Goal: Task Accomplishment & Management: Manage account settings

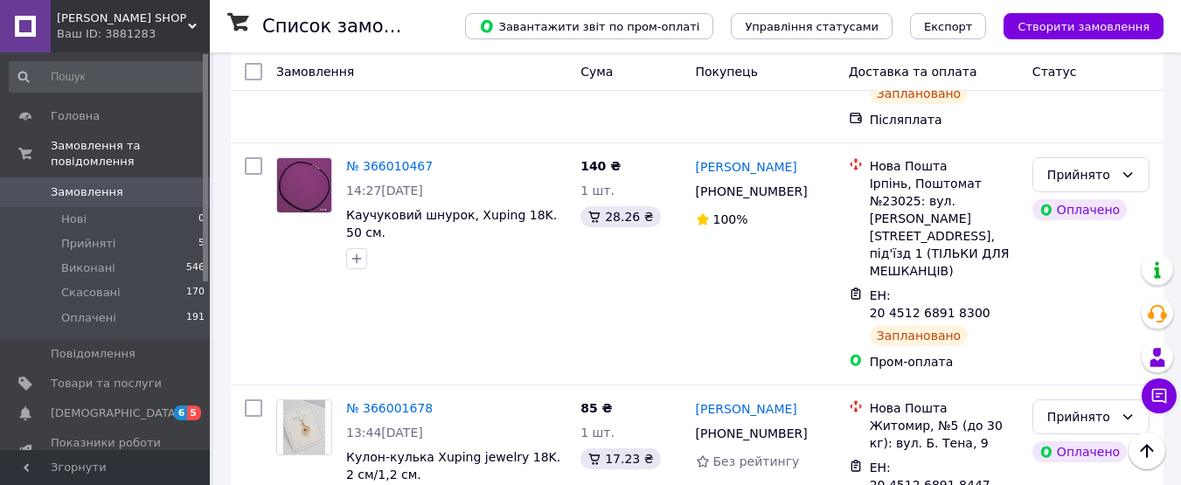
scroll to position [878, 0]
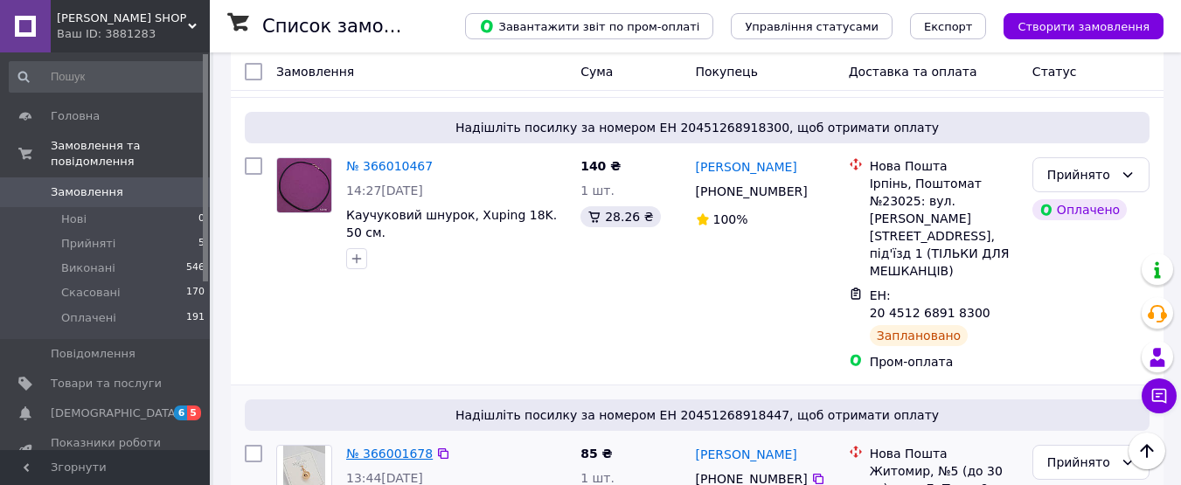
click at [382, 447] on link "№ 366001678" at bounding box center [389, 454] width 87 height 14
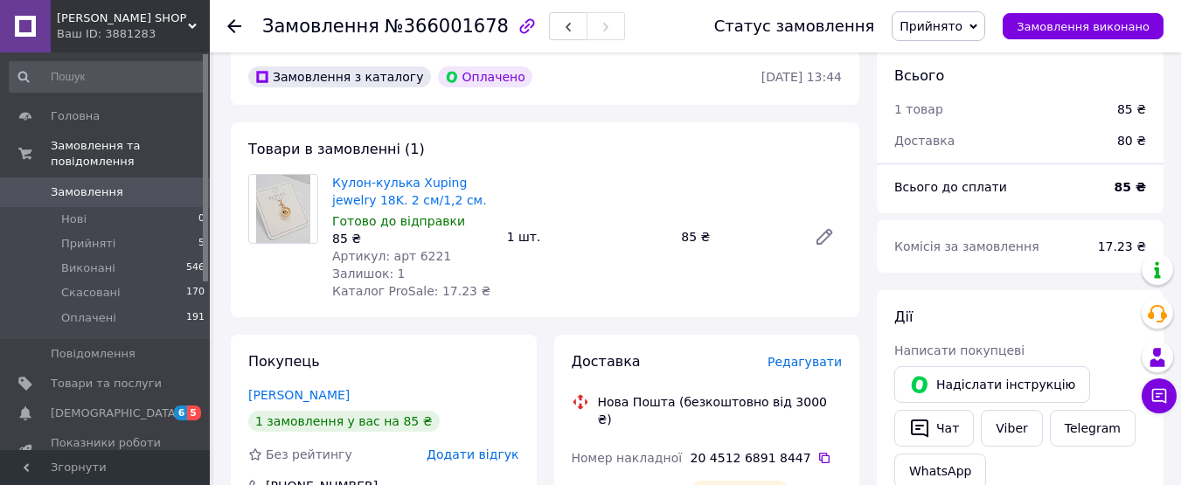
scroll to position [350, 0]
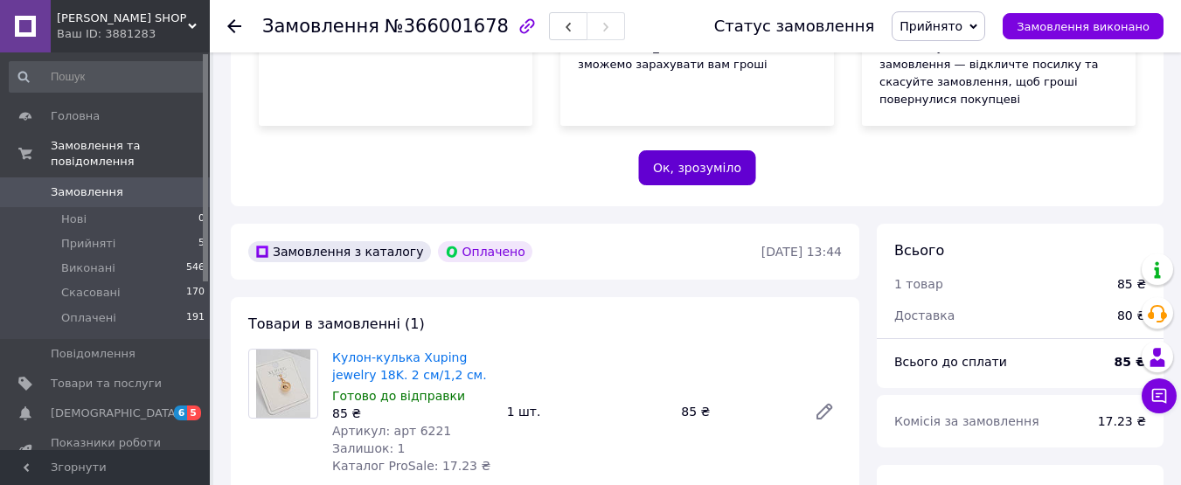
click at [698, 150] on button "Ок, зрозуміло" at bounding box center [697, 167] width 118 height 35
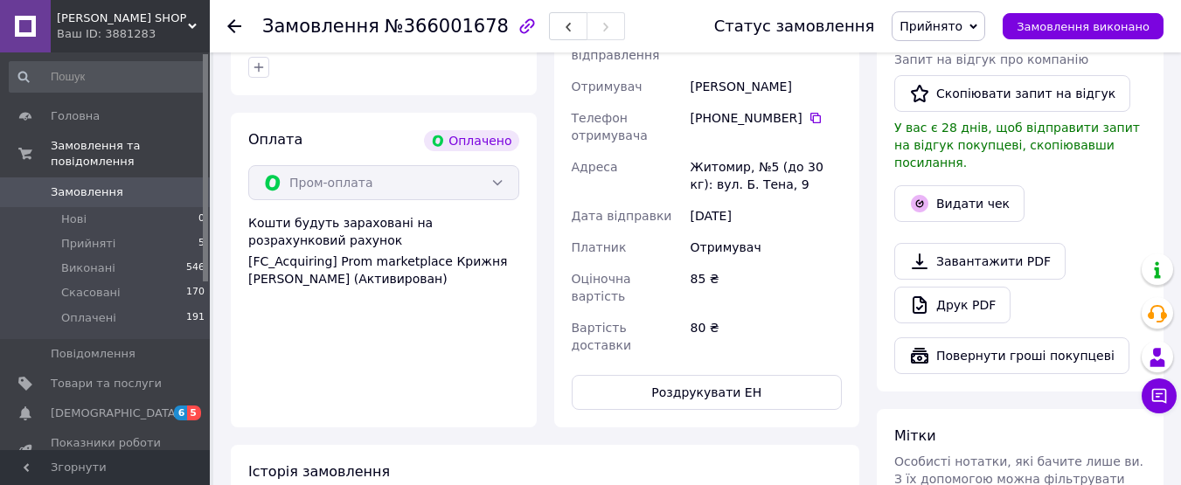
scroll to position [437, 0]
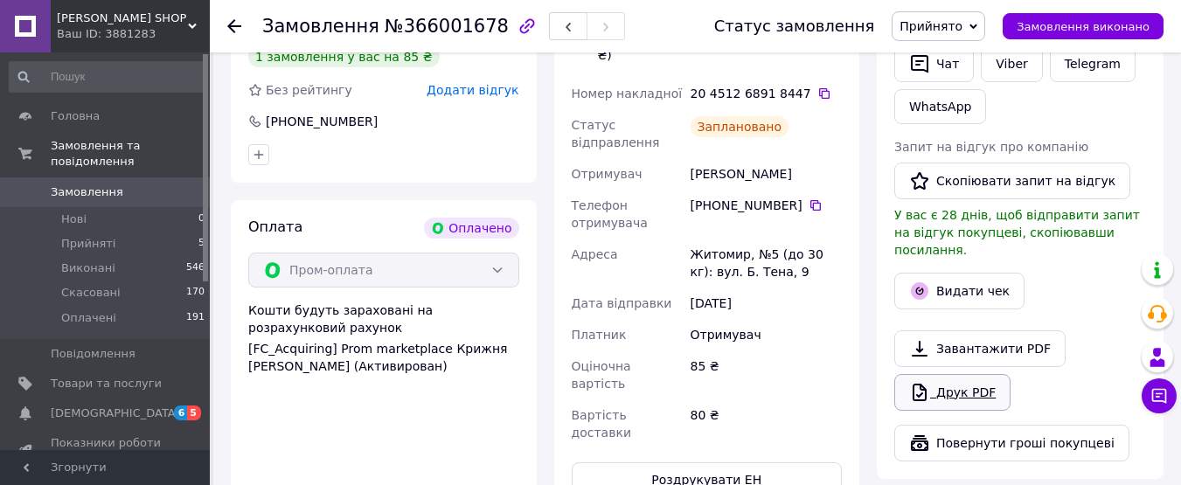
click at [972, 374] on link "Друк PDF" at bounding box center [952, 392] width 116 height 37
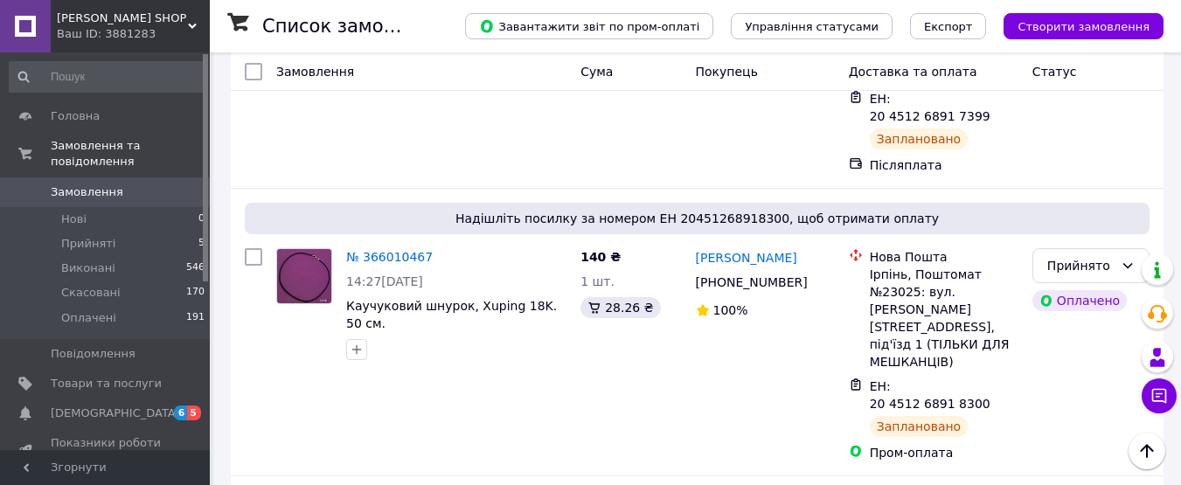
scroll to position [699, 0]
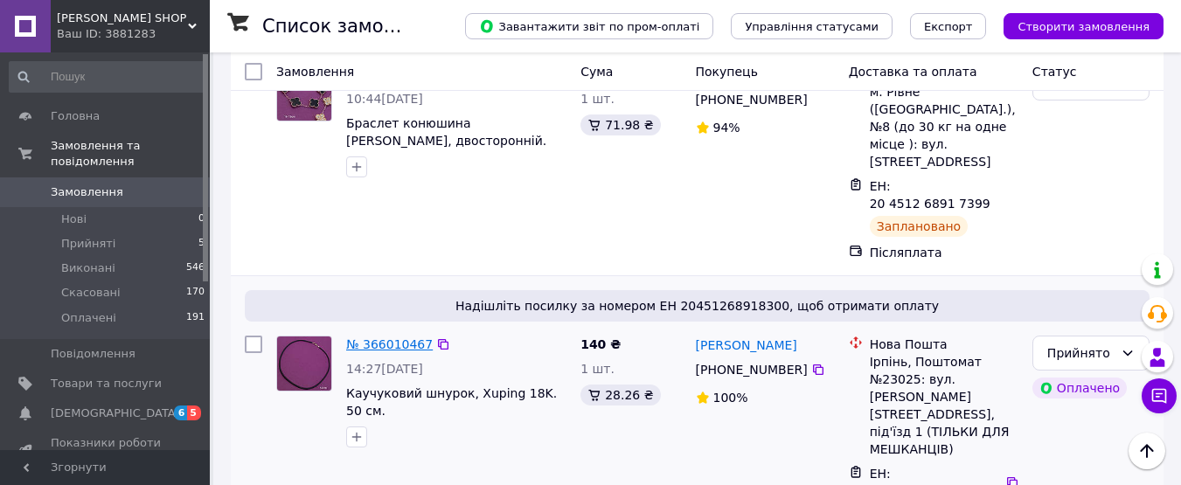
click at [406, 337] on link "№ 366010467" at bounding box center [389, 344] width 87 height 14
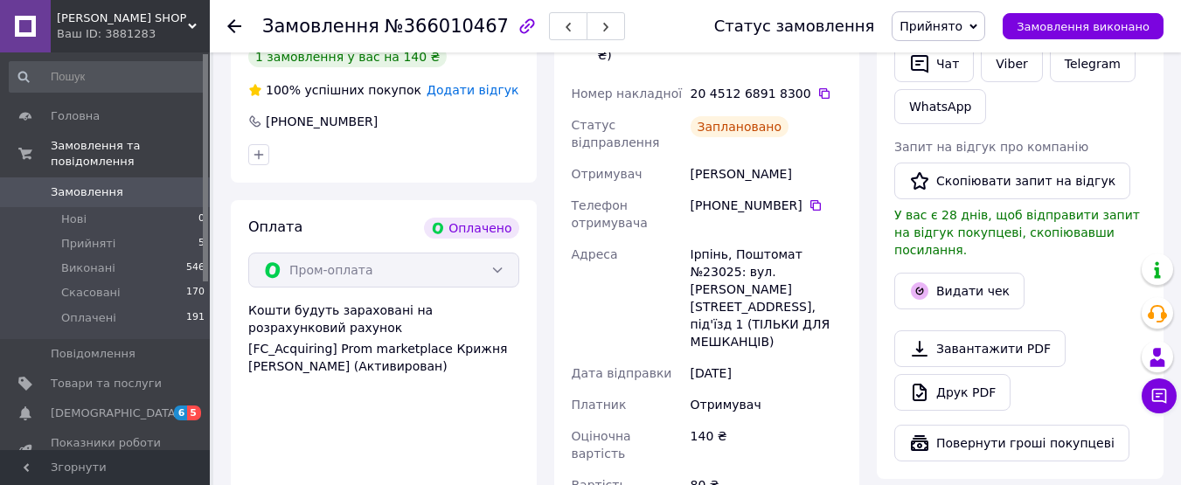
scroll to position [524, 0]
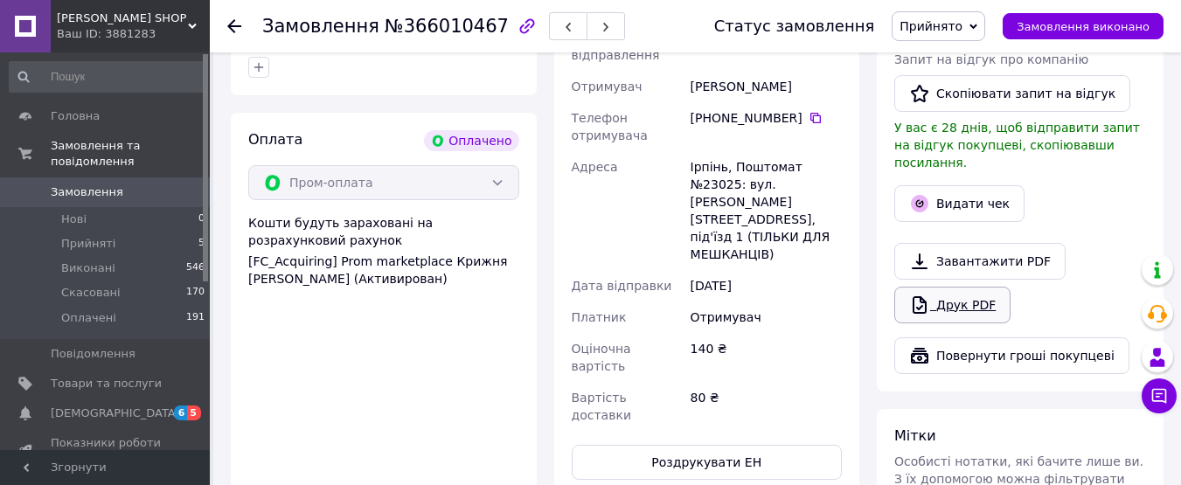
click at [960, 287] on link "Друк PDF" at bounding box center [952, 305] width 116 height 37
click at [94, 236] on span "Прийняті" at bounding box center [88, 244] width 54 height 16
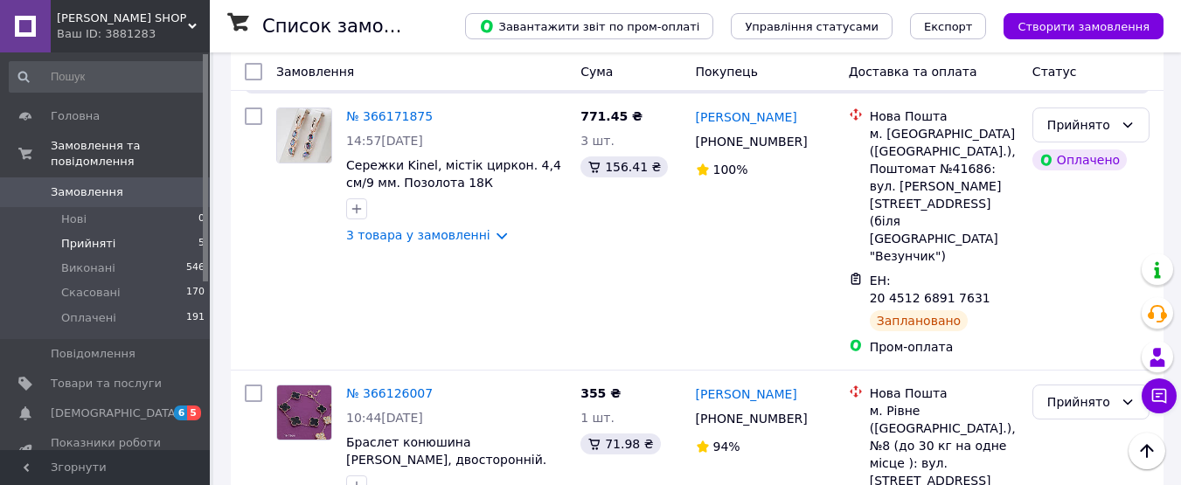
scroll to position [524, 0]
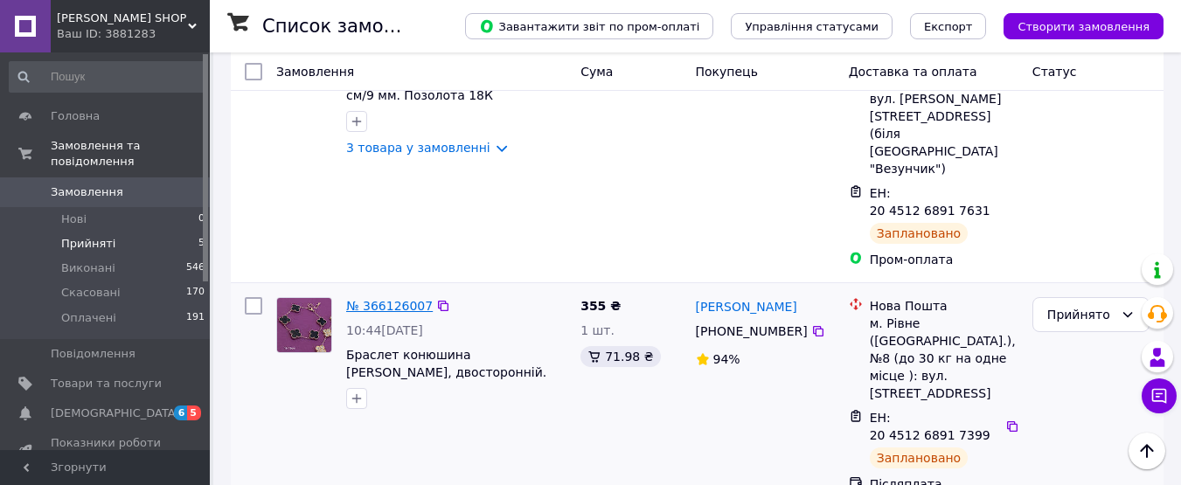
click at [387, 299] on link "№ 366126007" at bounding box center [389, 306] width 87 height 14
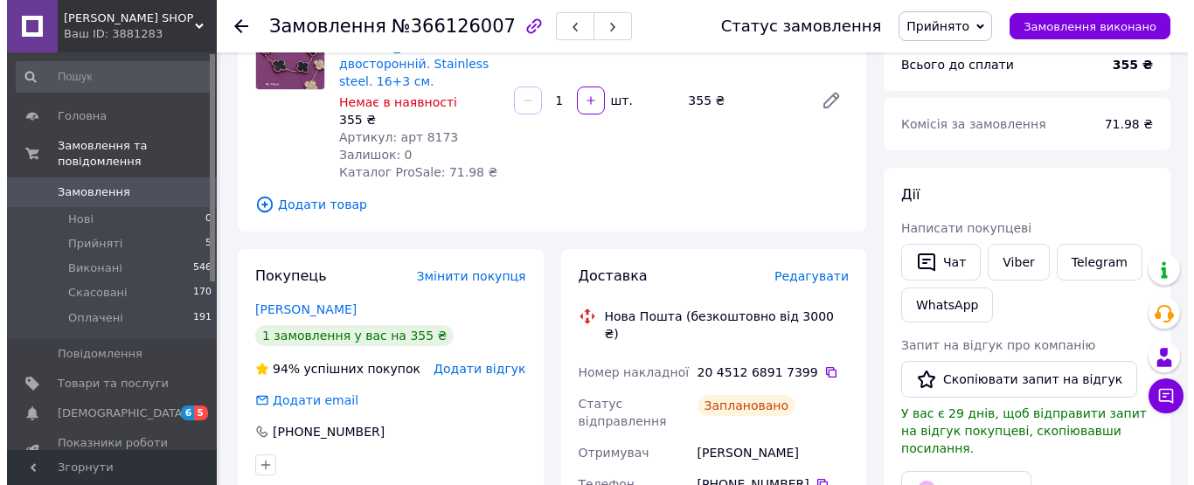
scroll to position [350, 0]
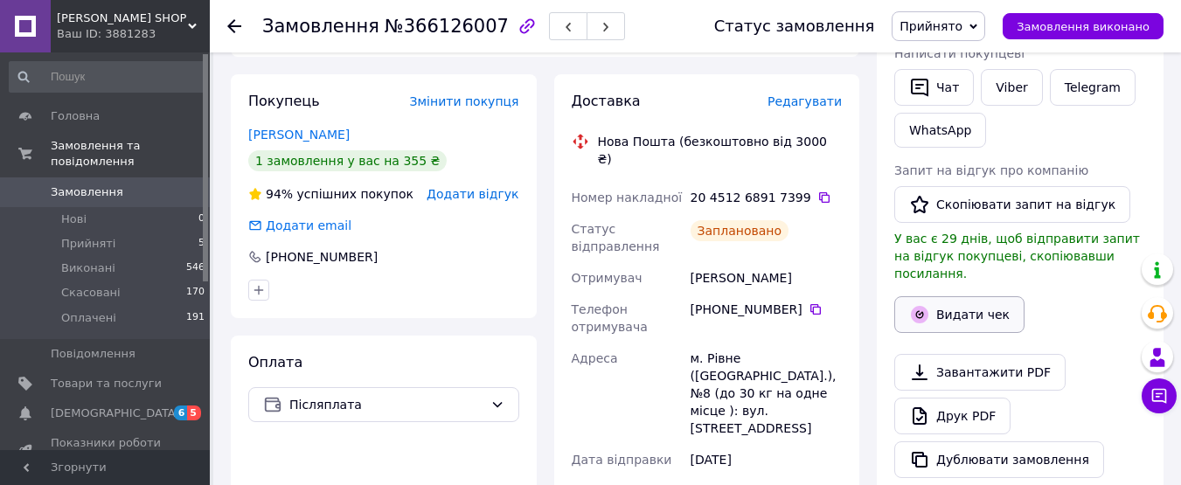
click at [947, 299] on button "Видати чек" at bounding box center [959, 314] width 130 height 37
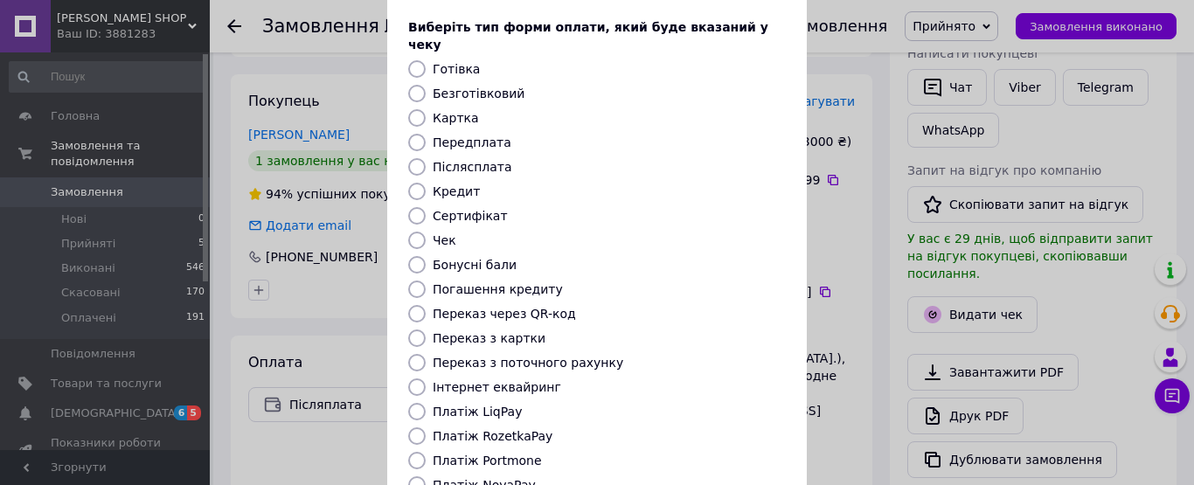
scroll to position [175, 0]
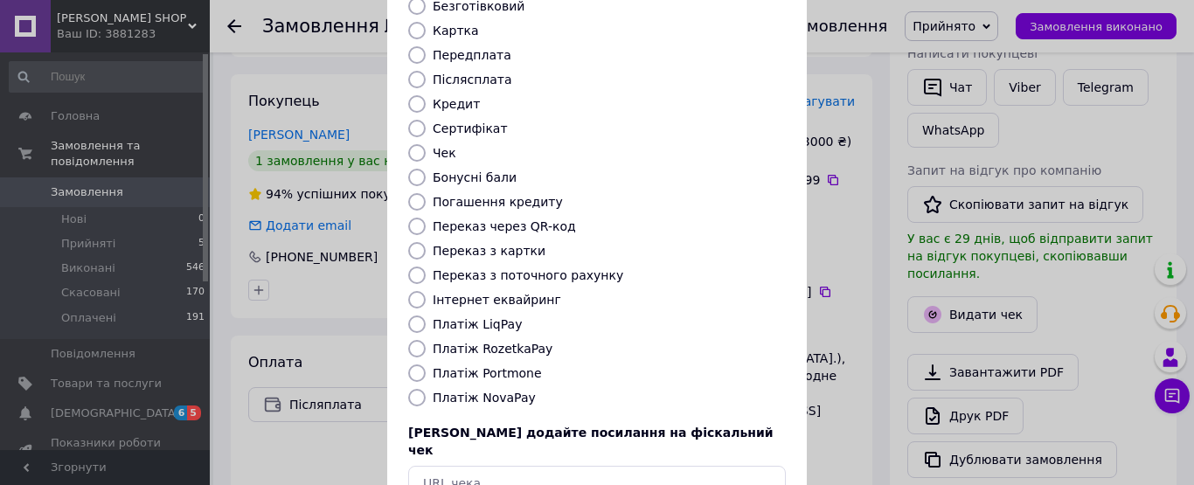
click at [408, 389] on input "Платіж NovaPay" at bounding box center [416, 397] width 17 height 17
radio input "true"
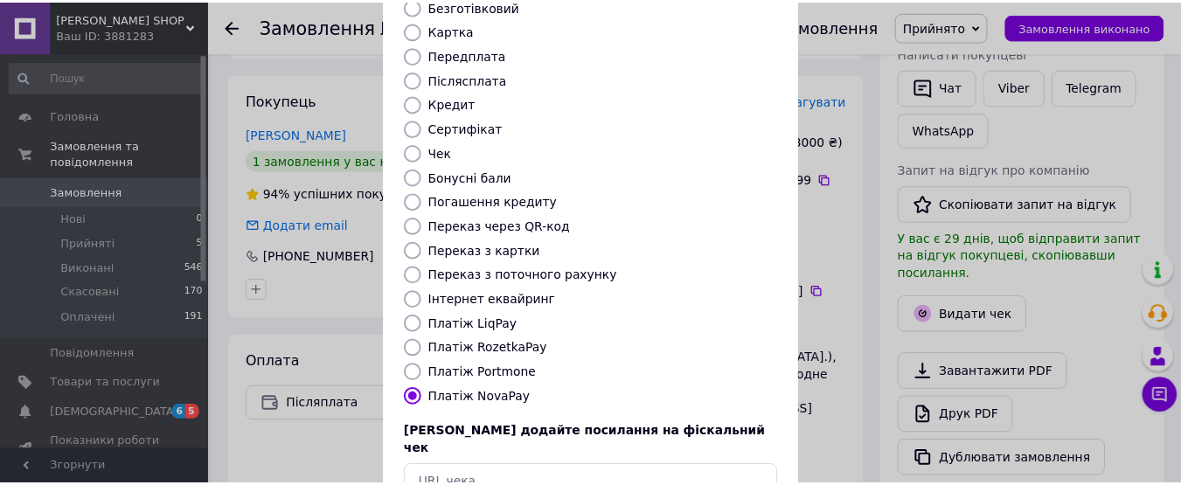
scroll to position [266, 0]
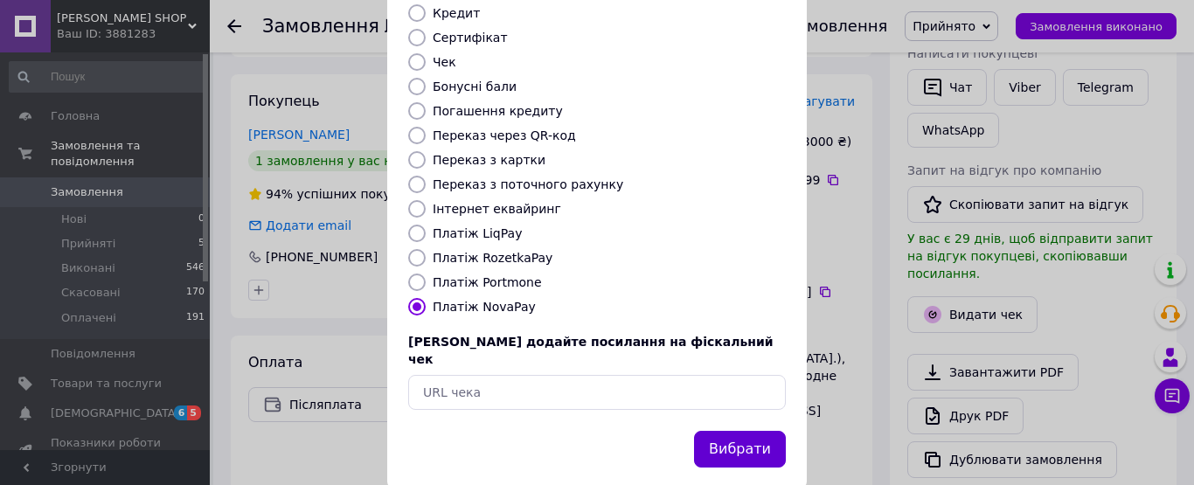
click at [740, 431] on button "Вибрати" at bounding box center [740, 450] width 92 height 38
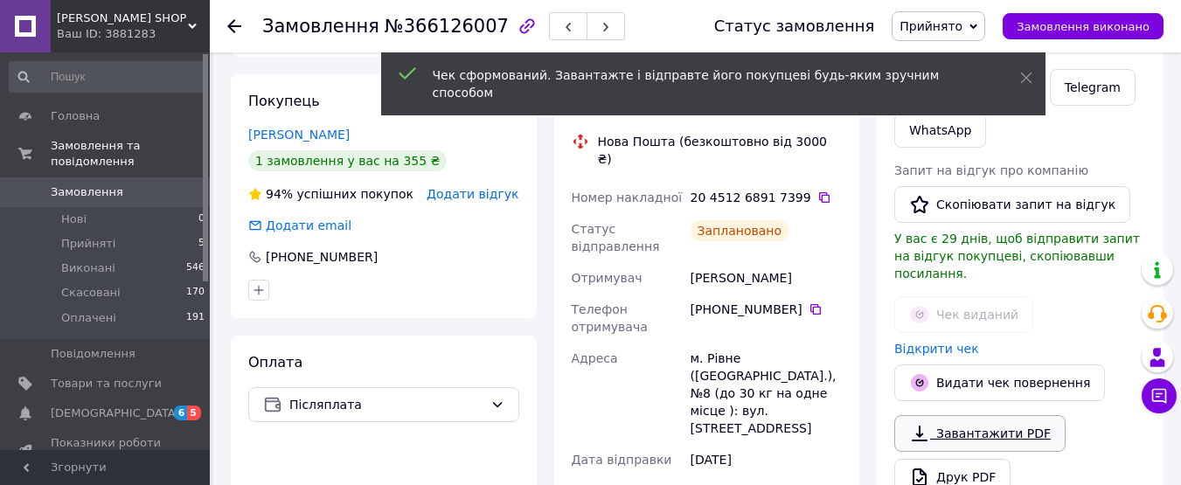
scroll to position [524, 0]
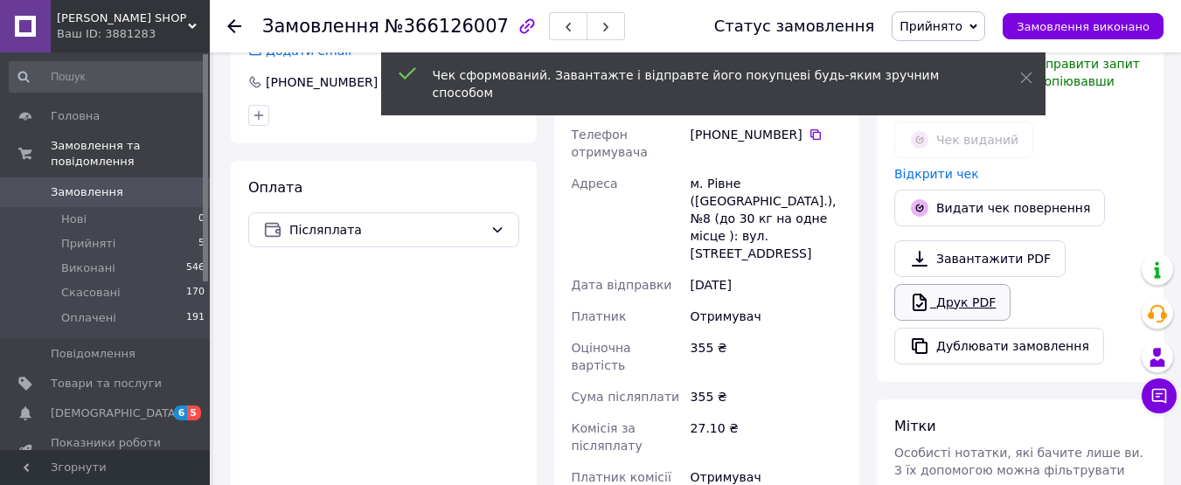
click at [957, 284] on link "Друк PDF" at bounding box center [952, 302] width 116 height 37
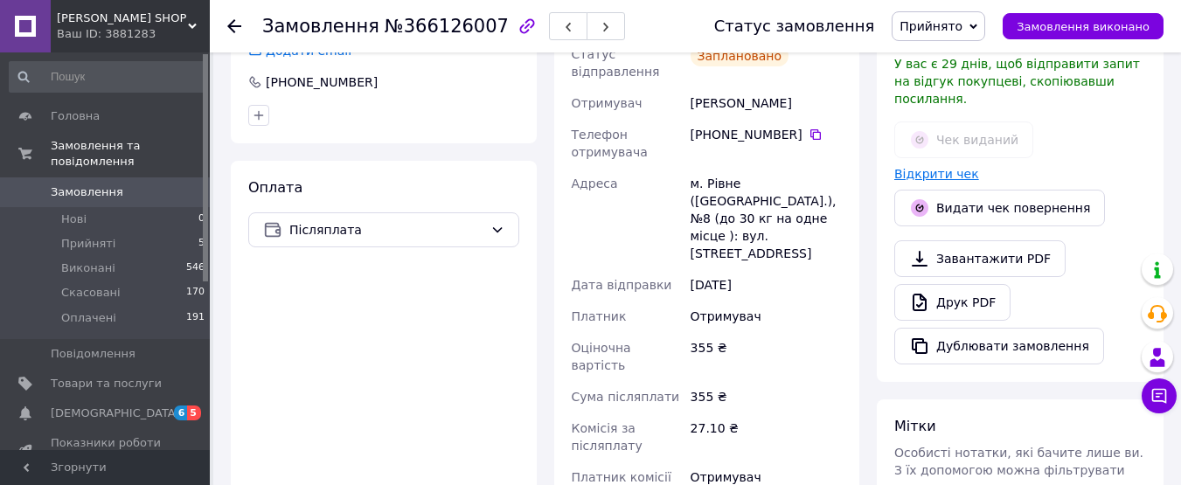
click at [940, 167] on link "Відкрити чек" at bounding box center [936, 174] width 85 height 14
click at [103, 236] on span "Прийняті" at bounding box center [88, 244] width 54 height 16
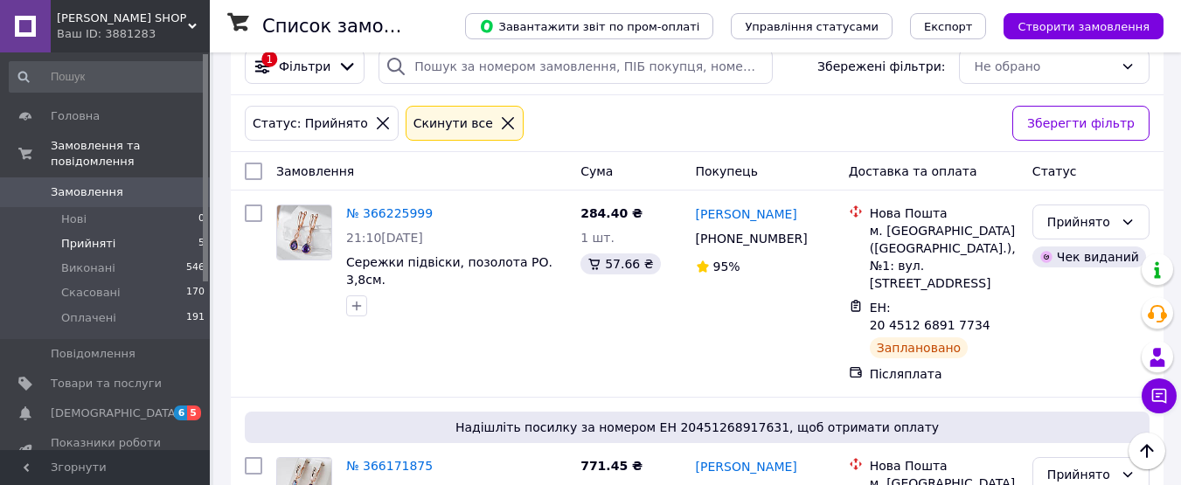
scroll to position [175, 0]
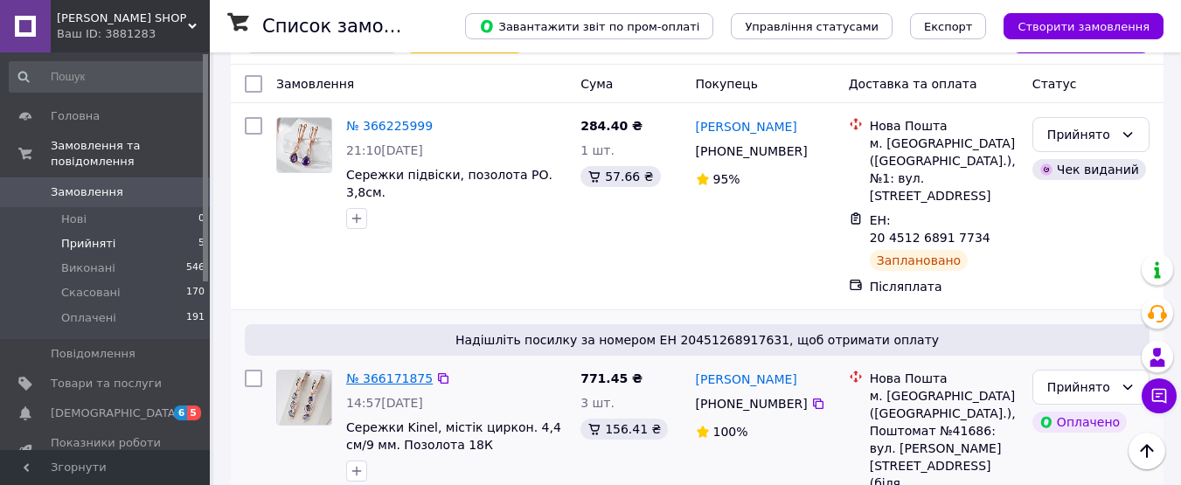
click at [386, 371] on link "№ 366171875" at bounding box center [389, 378] width 87 height 14
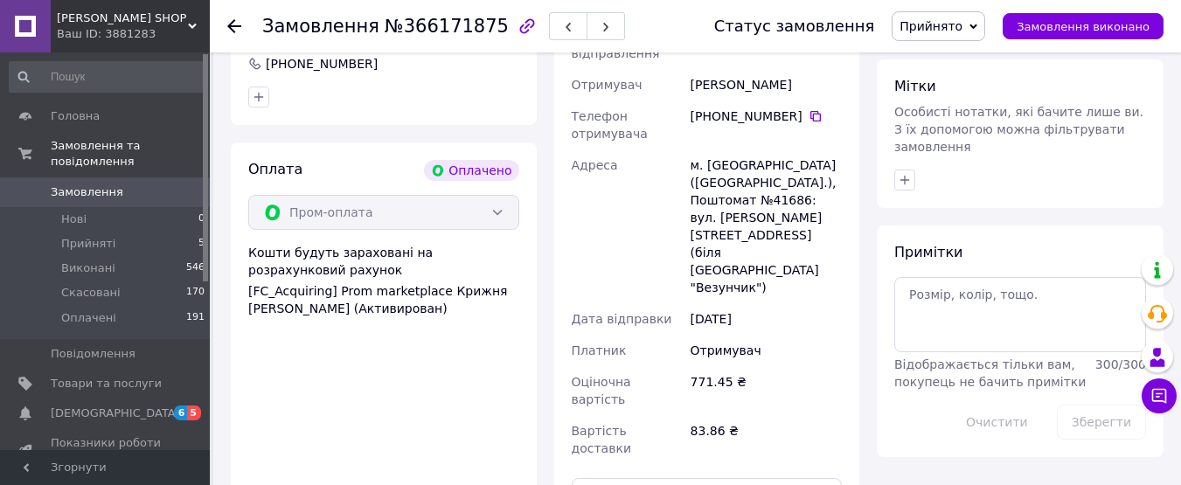
scroll to position [699, 0]
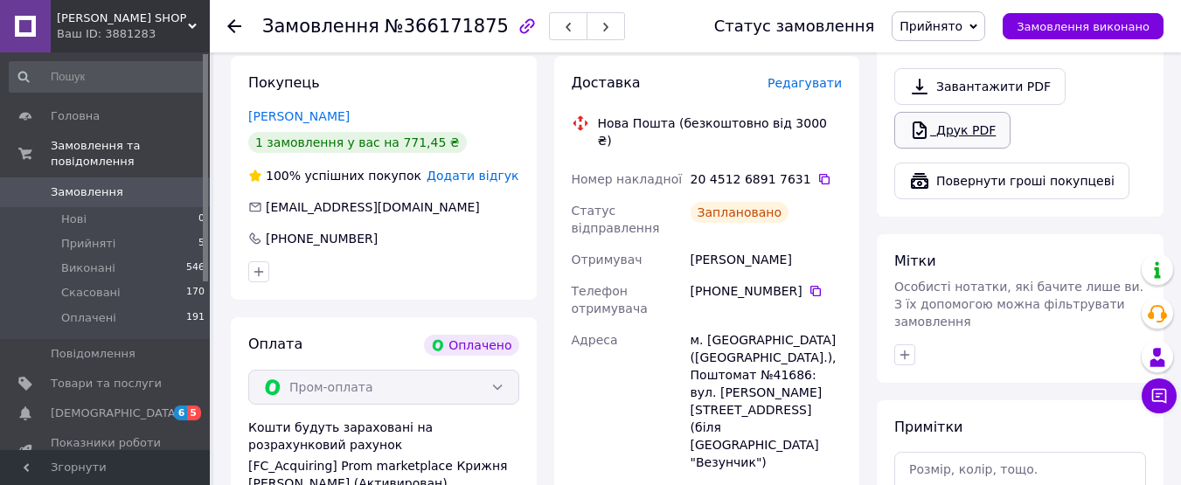
click at [944, 112] on link "Друк PDF" at bounding box center [952, 130] width 116 height 37
click at [79, 236] on span "Прийняті" at bounding box center [88, 244] width 54 height 16
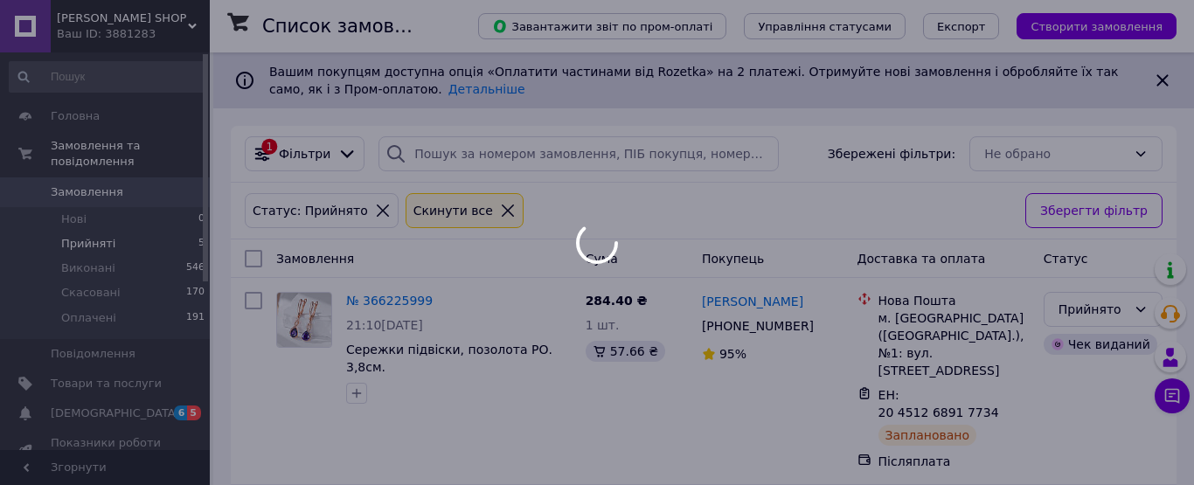
click at [441, 255] on div at bounding box center [597, 242] width 1194 height 485
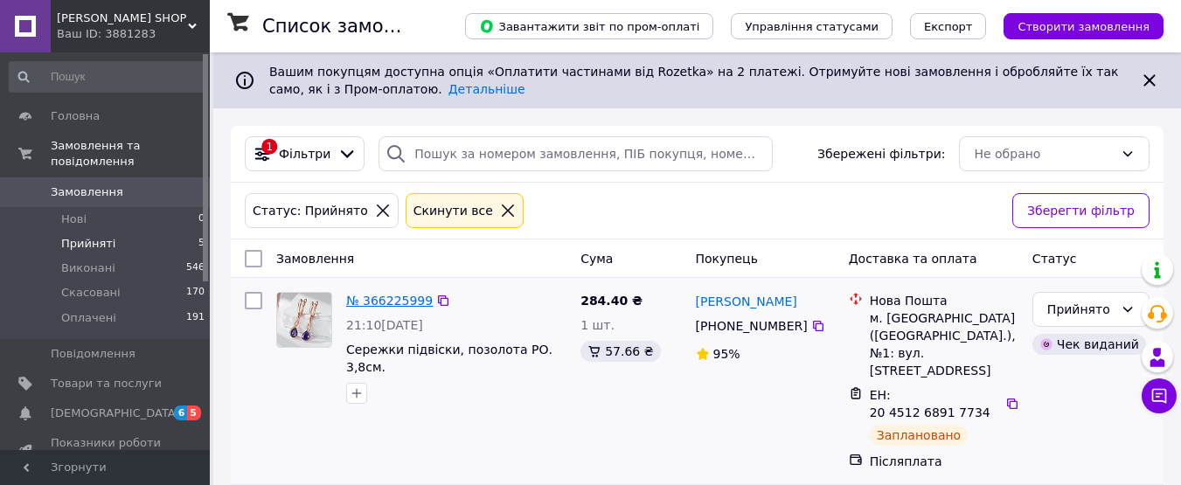
click at [388, 299] on link "№ 366225999" at bounding box center [389, 301] width 87 height 14
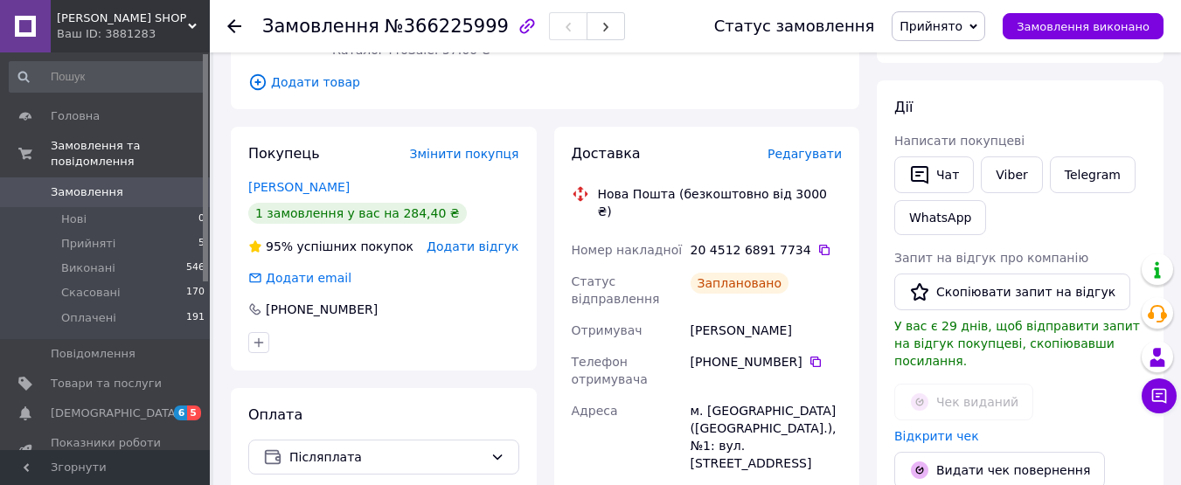
scroll to position [437, 0]
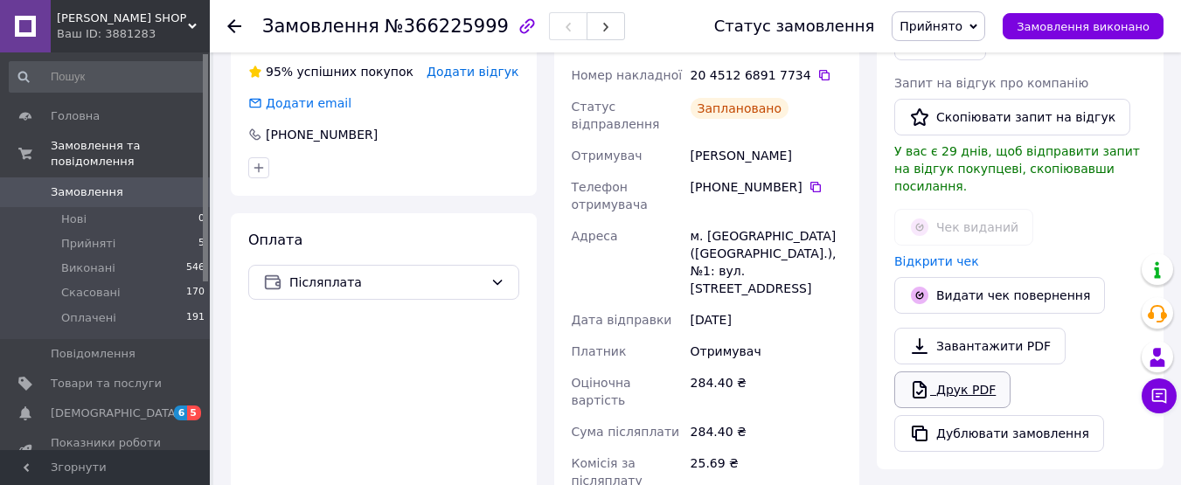
click at [966, 375] on link "Друк PDF" at bounding box center [952, 389] width 116 height 37
click at [938, 254] on link "Відкрити чек" at bounding box center [936, 261] width 85 height 14
click at [965, 371] on link "Друк PDF" at bounding box center [952, 389] width 116 height 37
click at [83, 236] on span "Прийняті" at bounding box center [88, 244] width 54 height 16
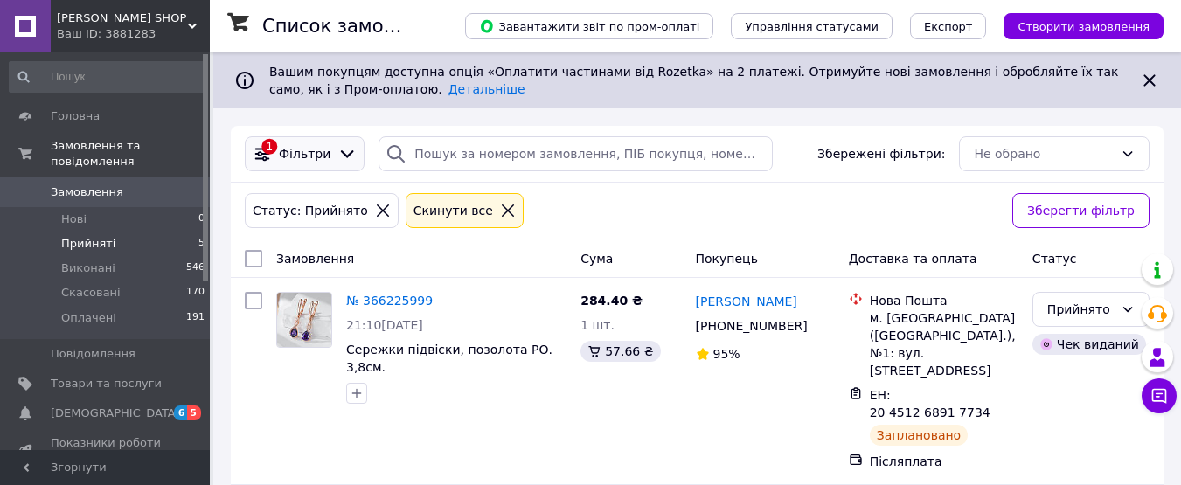
click at [337, 149] on icon at bounding box center [346, 153] width 19 height 19
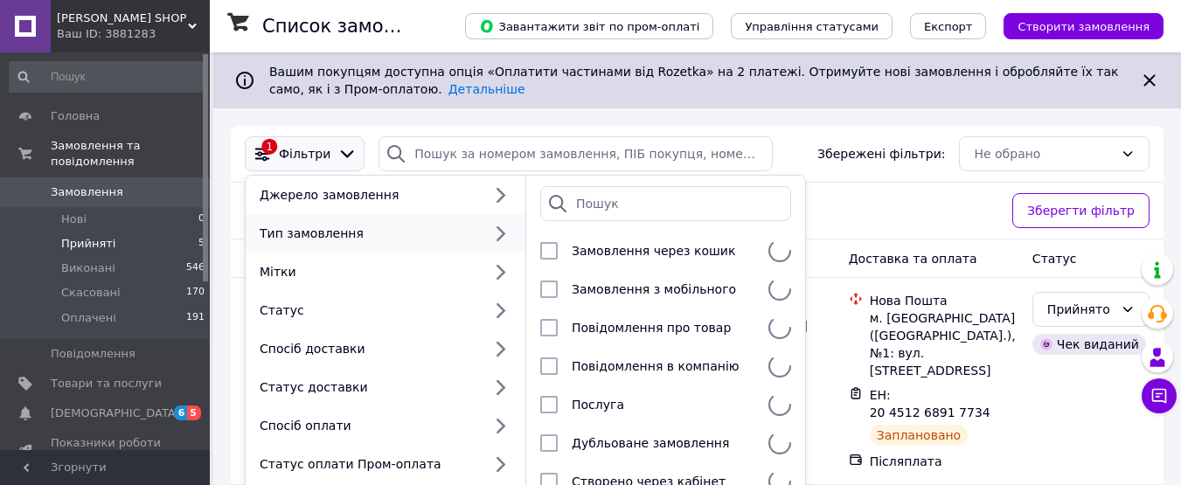
click at [608, 200] on input "search" at bounding box center [665, 203] width 251 height 35
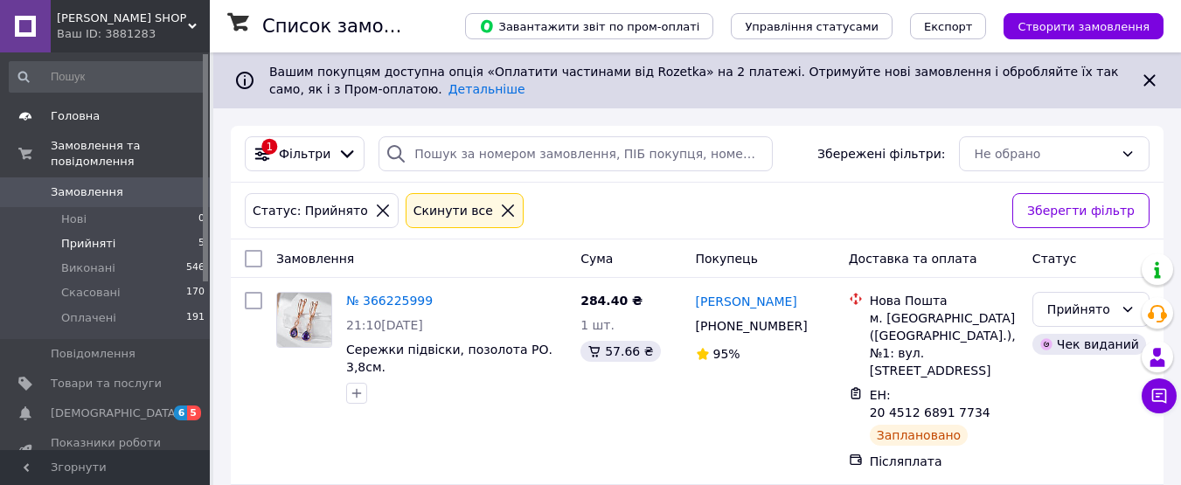
click at [87, 121] on span "Головна" at bounding box center [75, 116] width 49 height 16
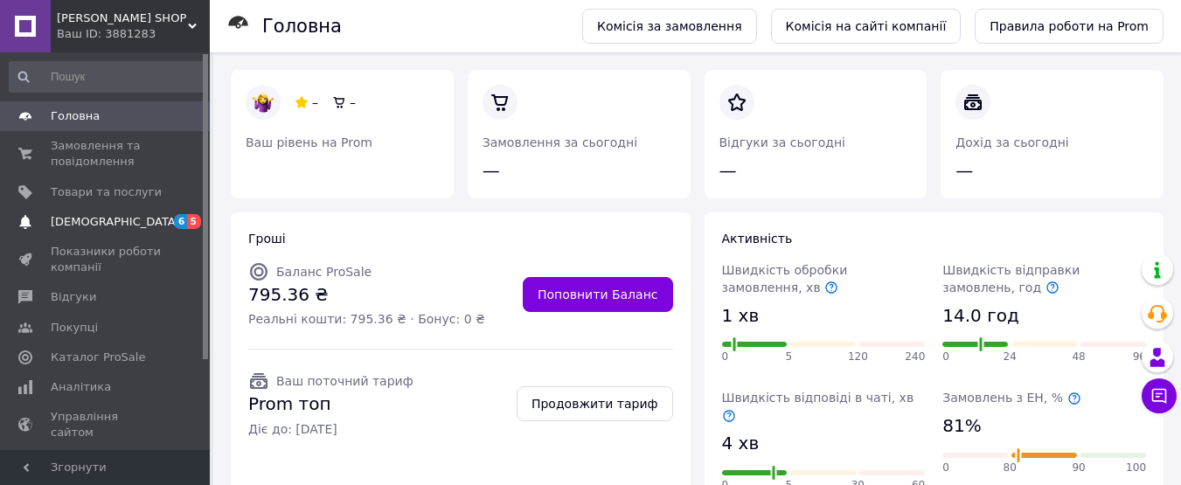
click at [98, 222] on span "[DEMOGRAPHIC_DATA]" at bounding box center [115, 222] width 129 height 16
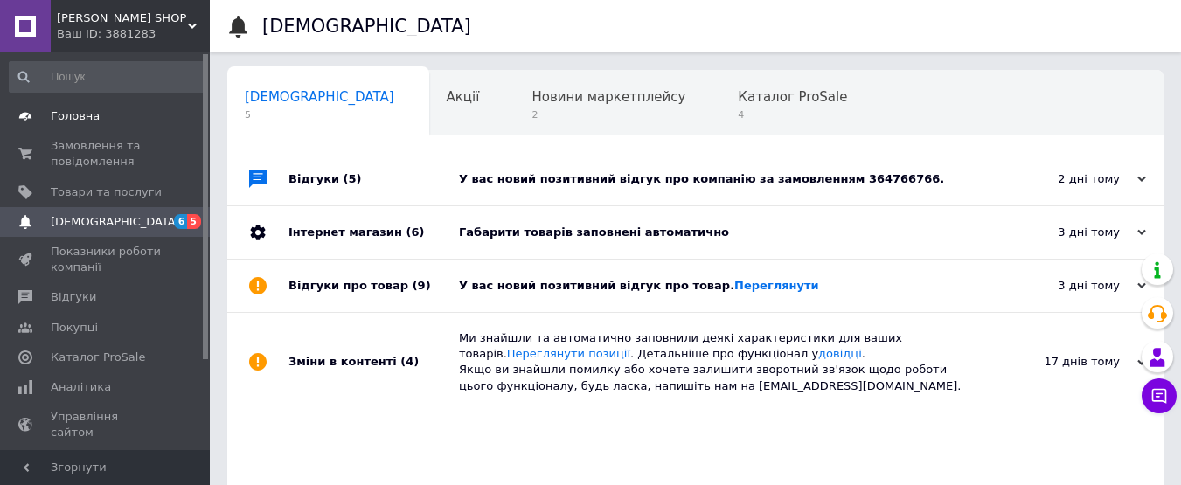
click at [83, 127] on link "Головна" at bounding box center [107, 116] width 215 height 30
